Goal: Task Accomplishment & Management: Manage account settings

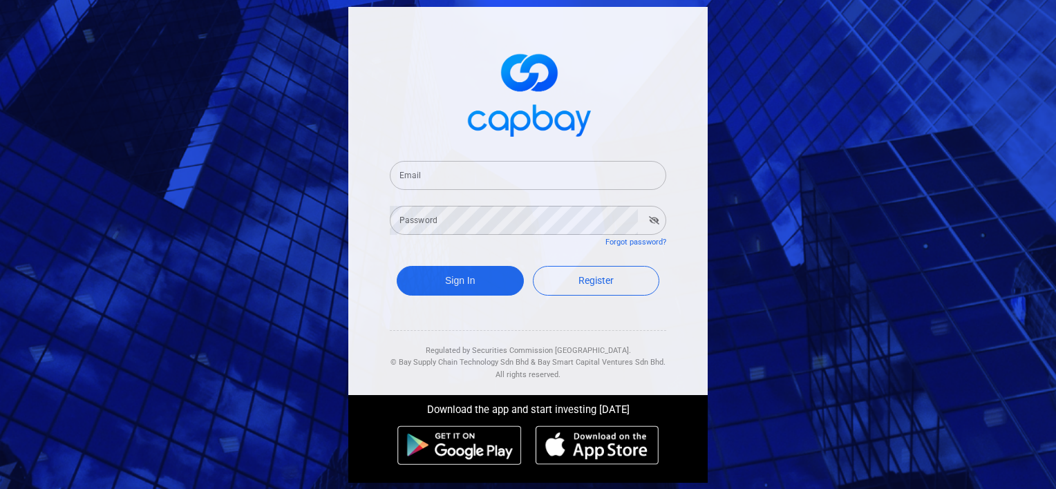
click at [465, 170] on input "Email" at bounding box center [528, 175] width 277 height 29
type input "[EMAIL_ADDRESS][DOMAIN_NAME]"
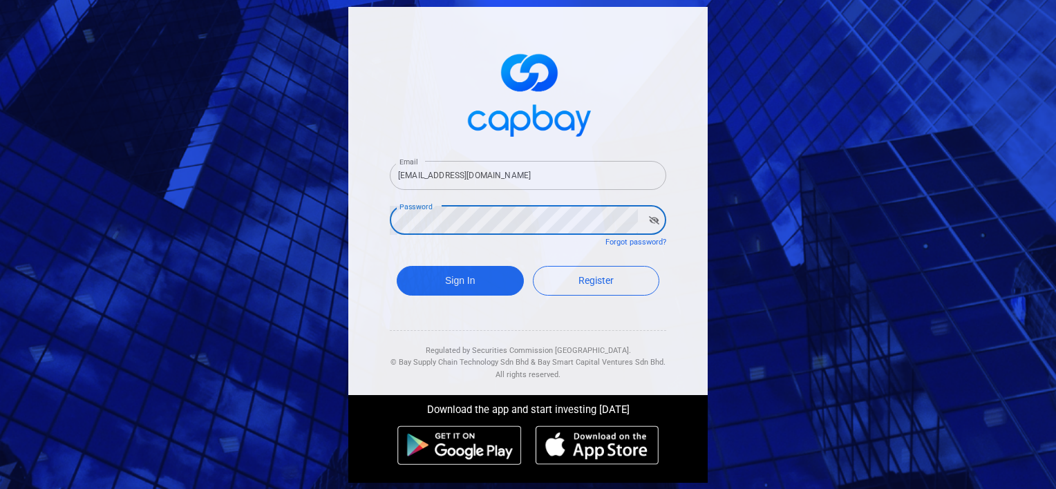
click at [397, 266] on button "Sign In" at bounding box center [460, 281] width 127 height 30
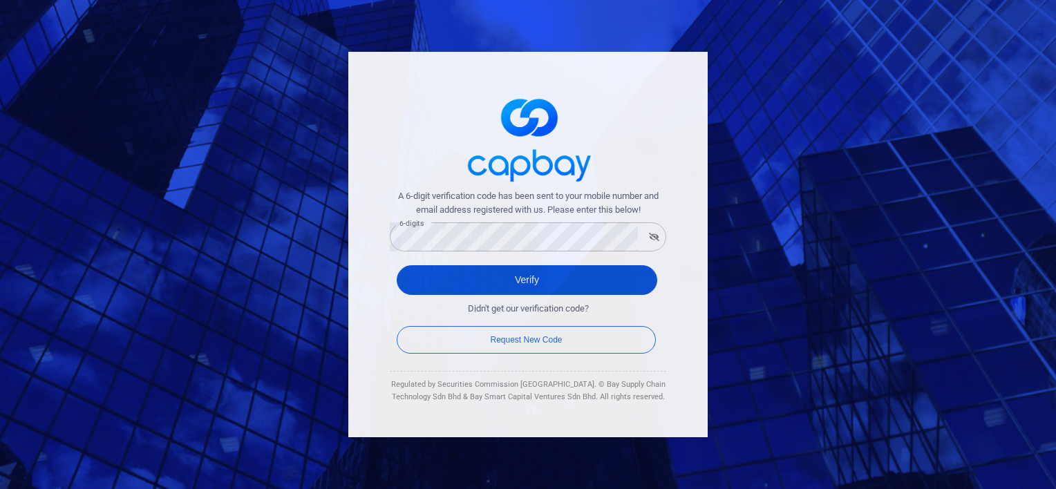
click at [561, 283] on button "Verify" at bounding box center [527, 280] width 261 height 30
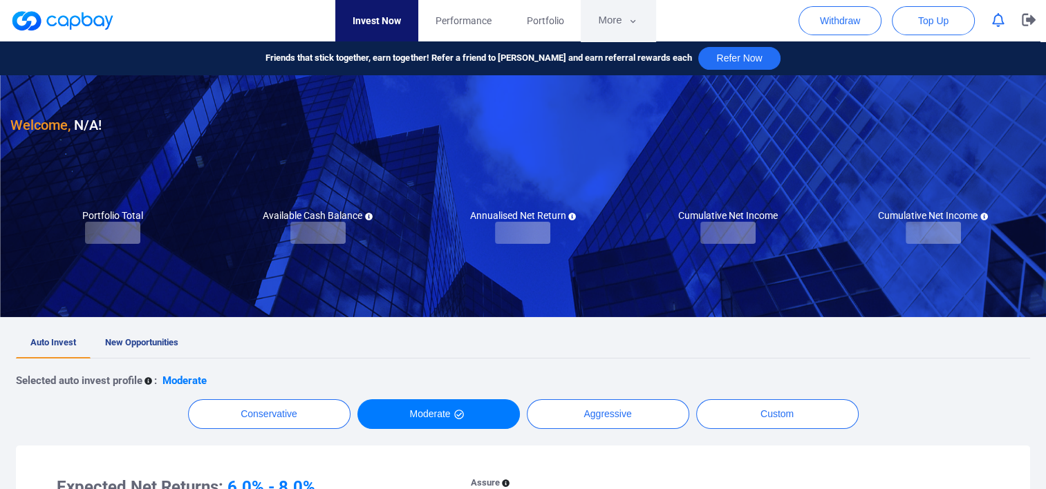
checkbox input "true"
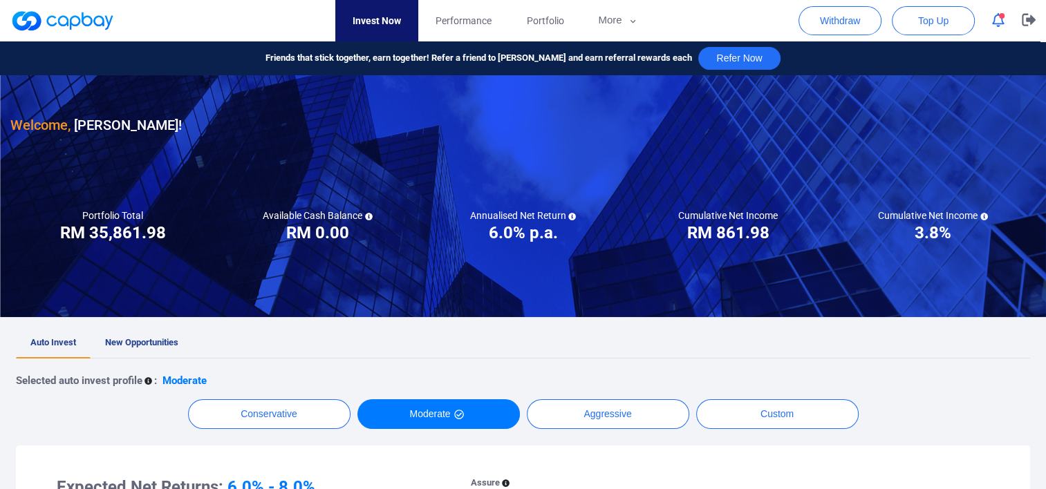
click at [1002, 21] on icon "button" at bounding box center [998, 20] width 12 height 15
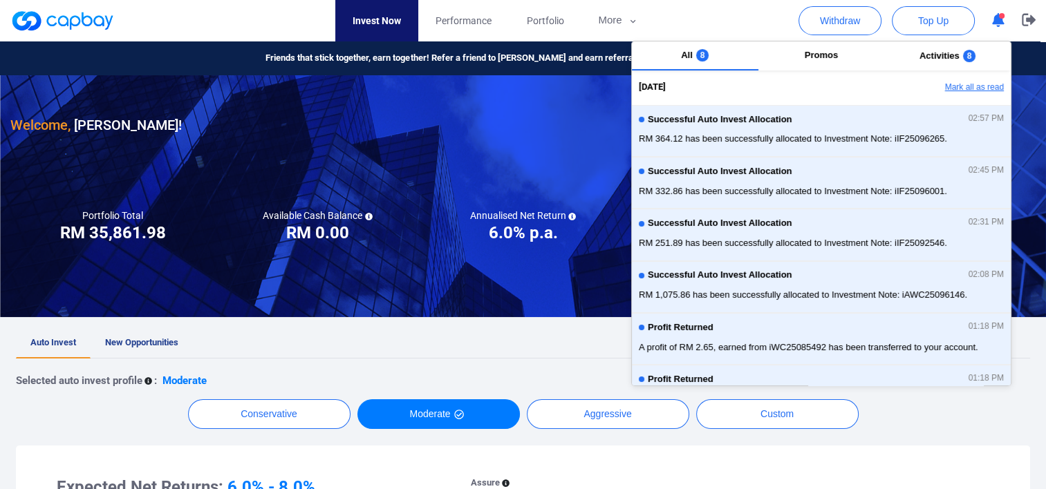
click at [957, 89] on button "Mark all as read" at bounding box center [936, 88] width 149 height 24
